Goal: Use online tool/utility: Utilize a website feature to perform a specific function

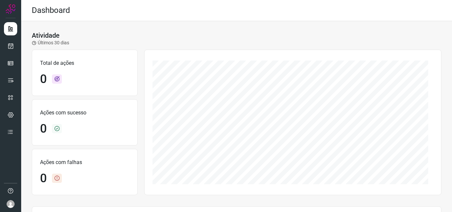
click at [145, 45] on div "Atividade Últimos 30 dias" at bounding box center [237, 38] width 410 height 15
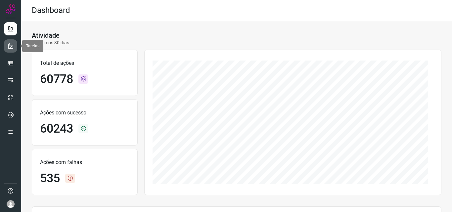
click at [10, 44] on icon at bounding box center [10, 46] width 7 height 7
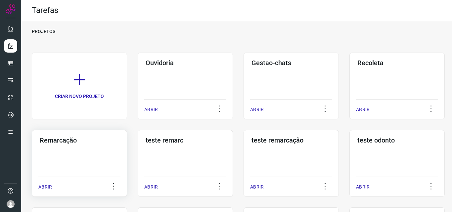
click at [105, 138] on h3 "Remarcação" at bounding box center [79, 140] width 79 height 8
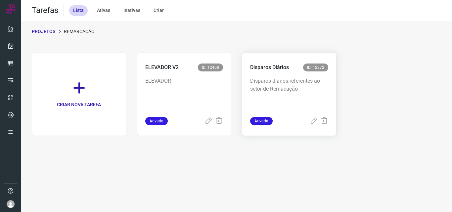
click at [269, 87] on p "Disparos diarios referentes ao setor de Remacação" at bounding box center [289, 93] width 78 height 33
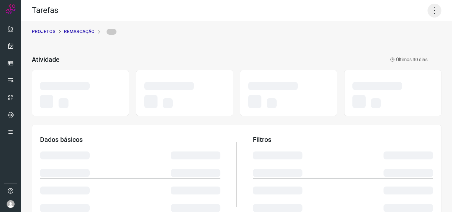
click at [434, 9] on icon at bounding box center [435, 11] width 14 height 14
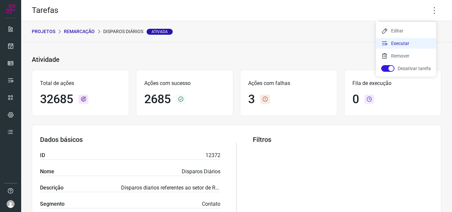
click at [412, 40] on li "Executar" at bounding box center [406, 43] width 60 height 11
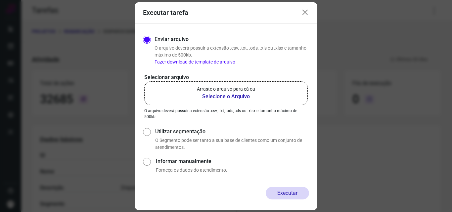
click at [252, 85] on label "Arraste o arquivo para cá ou Selecione o Arquivo" at bounding box center [226, 93] width 164 height 24
click at [0, 0] on input "Arraste o arquivo para cá ou Selecione o Arquivo" at bounding box center [0, 0] width 0 height 0
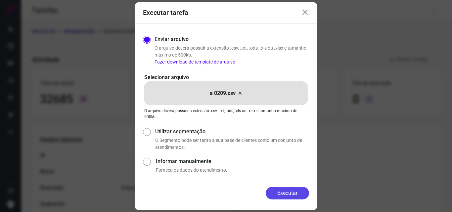
click at [297, 190] on button "Executar" at bounding box center [287, 193] width 43 height 13
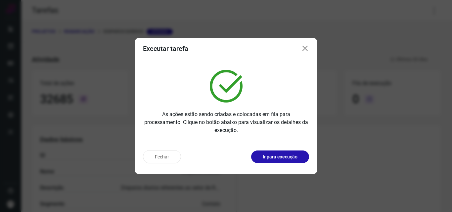
click at [296, 156] on p "Ir para execução" at bounding box center [280, 157] width 35 height 7
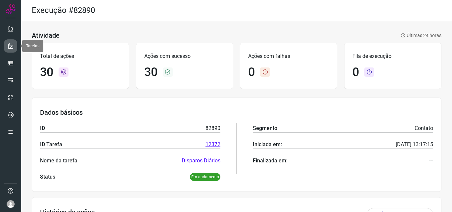
click at [13, 46] on icon at bounding box center [10, 46] width 7 height 7
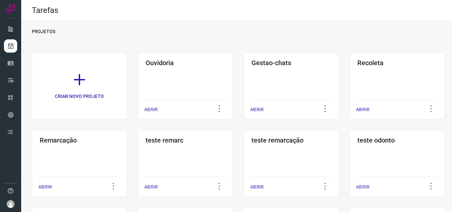
click at [138, 157] on div "Remarcação ABRIR" at bounding box center [185, 163] width 95 height 67
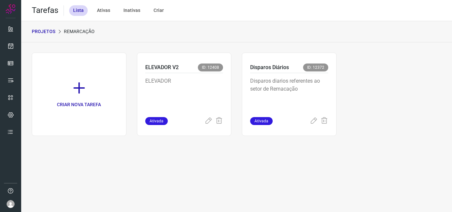
click at [304, 107] on p "Disparos diarios referentes ao setor de Remacação" at bounding box center [289, 93] width 78 height 33
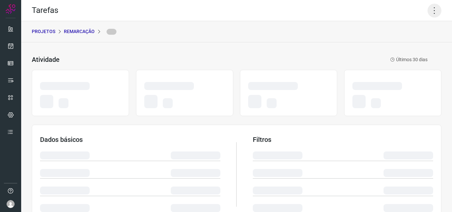
click at [431, 5] on icon at bounding box center [435, 11] width 14 height 14
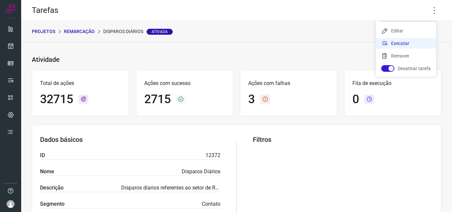
click at [418, 43] on li "Executar" at bounding box center [406, 43] width 60 height 11
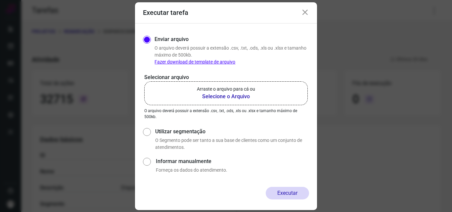
click at [229, 96] on b "Selecione o Arquivo" at bounding box center [226, 97] width 58 height 8
click at [0, 0] on input "Arraste o arquivo para cá ou Selecione o Arquivo" at bounding box center [0, 0] width 0 height 0
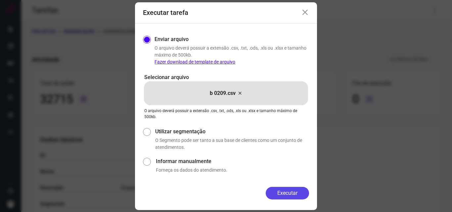
click at [279, 194] on button "Executar" at bounding box center [287, 193] width 43 height 13
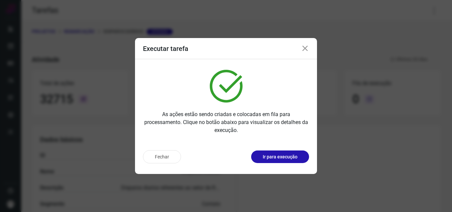
click at [286, 157] on p "Ir para execução" at bounding box center [280, 157] width 35 height 7
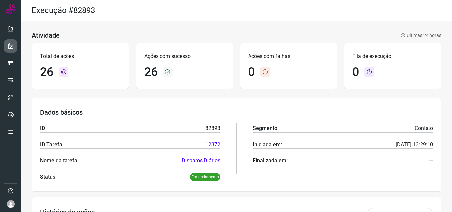
click at [16, 44] on link at bounding box center [10, 45] width 13 height 13
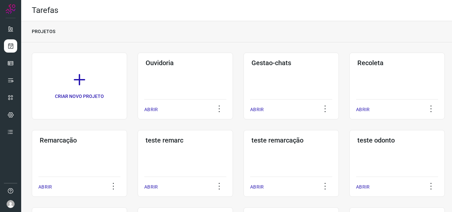
click at [138, 159] on div "Remarcação ABRIR" at bounding box center [185, 163] width 95 height 67
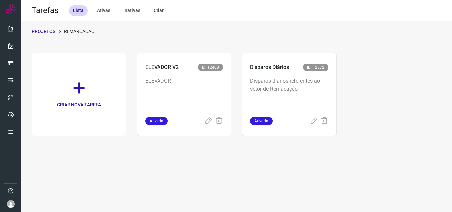
click at [305, 95] on p "Disparos diarios referentes ao setor de Remacação" at bounding box center [289, 93] width 78 height 33
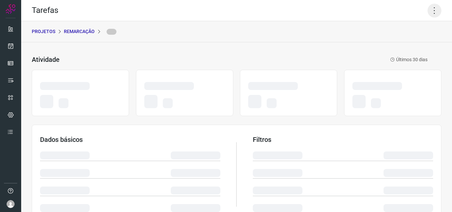
click at [428, 9] on icon at bounding box center [435, 11] width 14 height 14
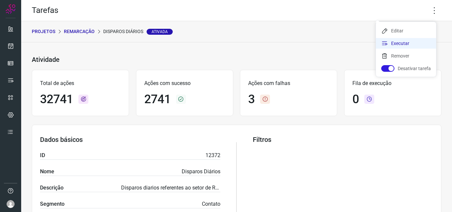
click at [414, 41] on li "Executar" at bounding box center [406, 43] width 60 height 11
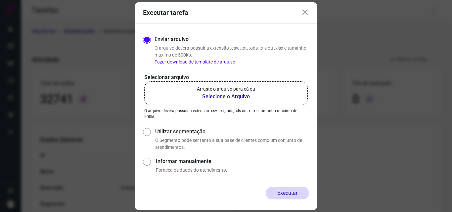
click at [212, 99] on b "Selecione o Arquivo" at bounding box center [226, 97] width 58 height 8
click at [0, 0] on input "Arraste o arquivo para cá ou Selecione o Arquivo" at bounding box center [0, 0] width 0 height 0
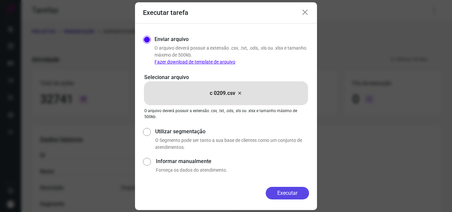
click at [272, 191] on button "Executar" at bounding box center [287, 193] width 43 height 13
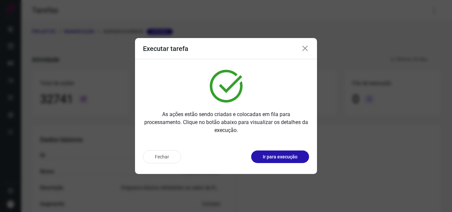
click at [282, 161] on button "Ir para execução" at bounding box center [280, 157] width 58 height 13
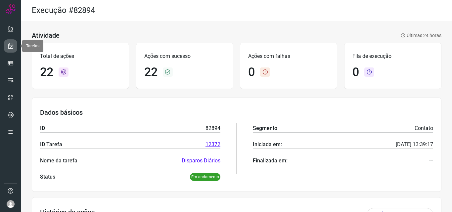
click at [11, 45] on icon at bounding box center [10, 46] width 7 height 7
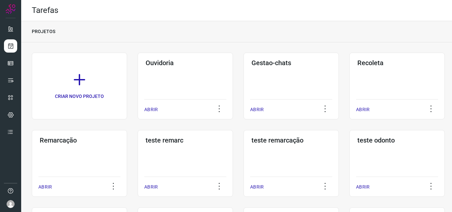
click at [138, 149] on div "Remarcação ABRIR" at bounding box center [185, 163] width 95 height 67
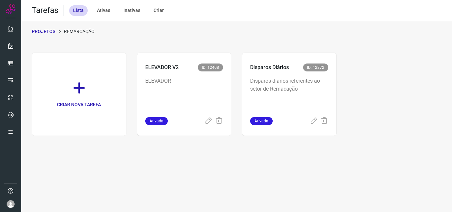
click at [318, 87] on p "Disparos diarios referentes ao setor de Remacação" at bounding box center [289, 93] width 78 height 33
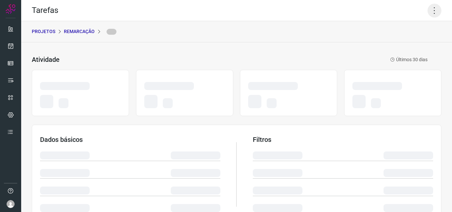
click at [428, 8] on icon at bounding box center [435, 11] width 14 height 14
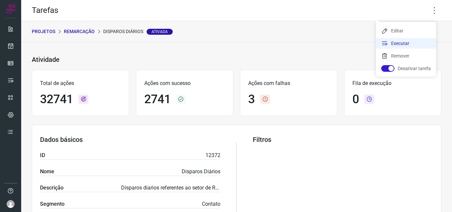
click at [409, 44] on li "Executar" at bounding box center [406, 43] width 60 height 11
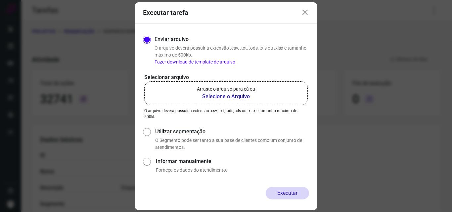
click at [246, 93] on b "Selecione o Arquivo" at bounding box center [226, 97] width 58 height 8
click at [0, 0] on input "Arraste o arquivo para cá ou Selecione o Arquivo" at bounding box center [0, 0] width 0 height 0
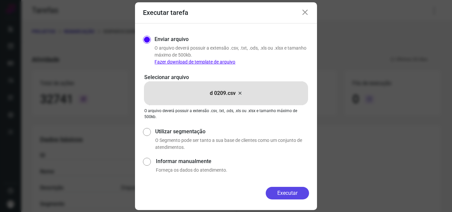
click at [286, 192] on button "Executar" at bounding box center [287, 193] width 43 height 13
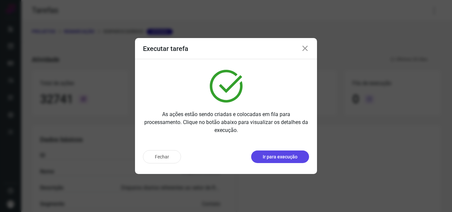
click at [298, 158] on button "Ir para execução" at bounding box center [280, 157] width 58 height 13
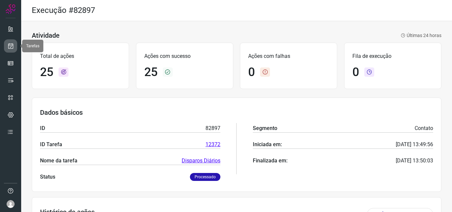
click at [14, 44] on icon at bounding box center [10, 46] width 7 height 7
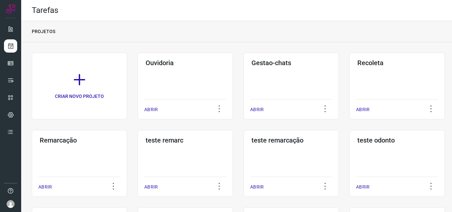
click at [138, 160] on div "Remarcação ABRIR" at bounding box center [185, 163] width 95 height 67
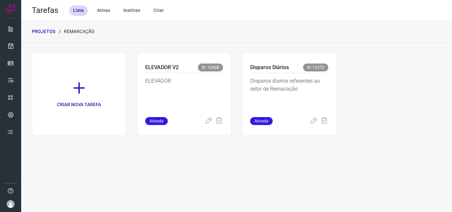
click at [314, 106] on p "Disparos diarios referentes ao setor de Remacação" at bounding box center [289, 93] width 78 height 33
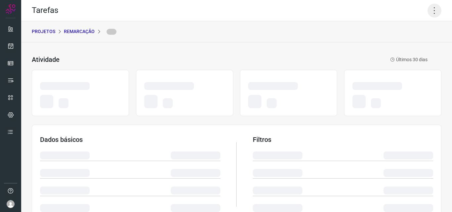
click at [430, 6] on icon at bounding box center [435, 11] width 14 height 14
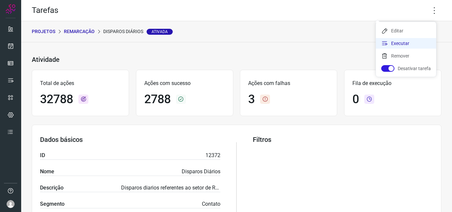
click at [406, 41] on li "Executar" at bounding box center [406, 43] width 60 height 11
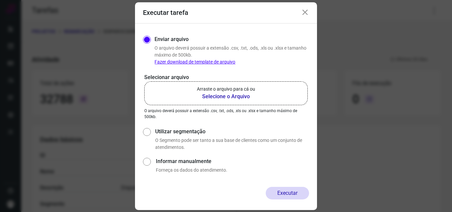
click at [248, 98] on b "Selecione o Arquivo" at bounding box center [226, 97] width 58 height 8
click at [0, 0] on input "Arraste o arquivo para cá ou Selecione o Arquivo" at bounding box center [0, 0] width 0 height 0
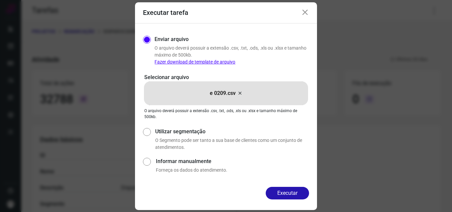
click at [287, 185] on div "Enviar arquivo O arquivo deverá possuir a extensão .csv, .txt, .ods, .xls ou .x…" at bounding box center [226, 106] width 182 height 164
click at [285, 187] on button "Executar" at bounding box center [287, 193] width 43 height 13
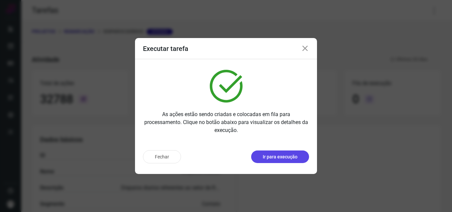
click at [293, 155] on p "Ir para execução" at bounding box center [280, 157] width 35 height 7
